Goal: Task Accomplishment & Management: Use online tool/utility

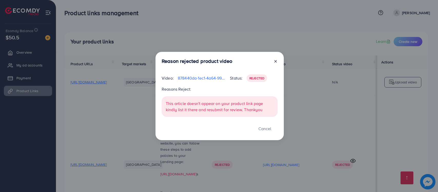
click at [275, 62] on icon at bounding box center [275, 61] width 4 height 4
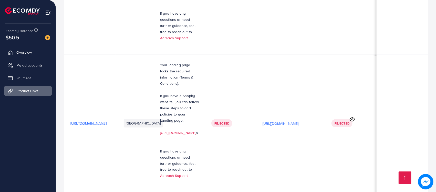
scroll to position [0, 67]
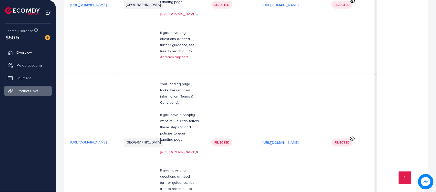
scroll to position [3887, 0]
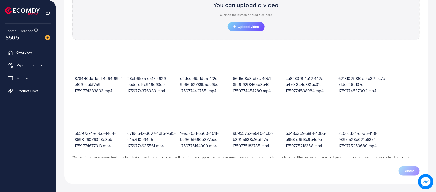
scroll to position [179, 0]
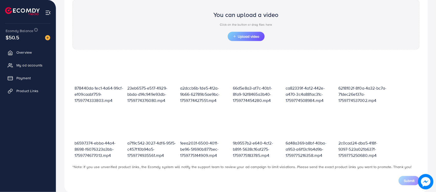
drag, startPoint x: 420, startPoint y: 65, endPoint x: 417, endPoint y: 89, distance: 24.0
click at [420, 99] on div "878440da-1ec1-4a64-99cf-ef09caabf759-1759774333803.mp4 23eb6575-e517-4929-bbda-…" at bounding box center [246, 107] width 356 height 104
click at [406, 99] on div "878440da-1ec1-4a64-99cf-ef09caabf759-1759774333803.mp4 23eb6575-e517-4929-bbda-…" at bounding box center [246, 137] width 347 height 165
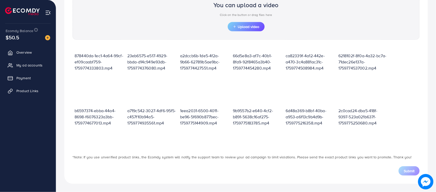
scroll to position [0, 0]
